Goal: Task Accomplishment & Management: Use online tool/utility

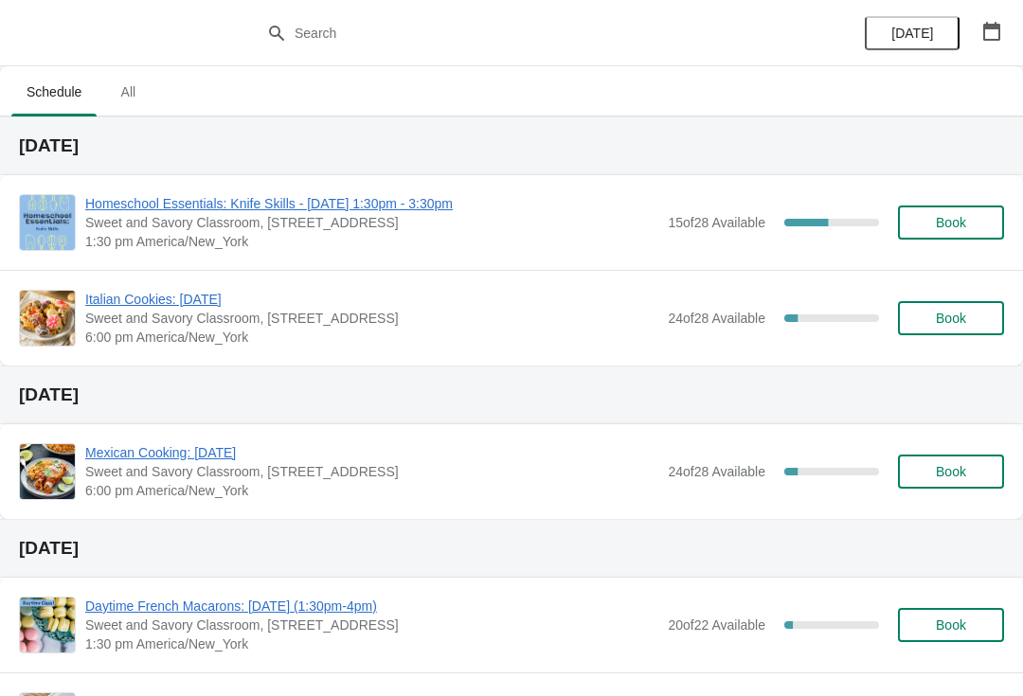
click at [147, 212] on span "Homeschool Essentials: Knife Skills - [DATE] 1:30pm - 3:30pm" at bounding box center [371, 203] width 573 height 19
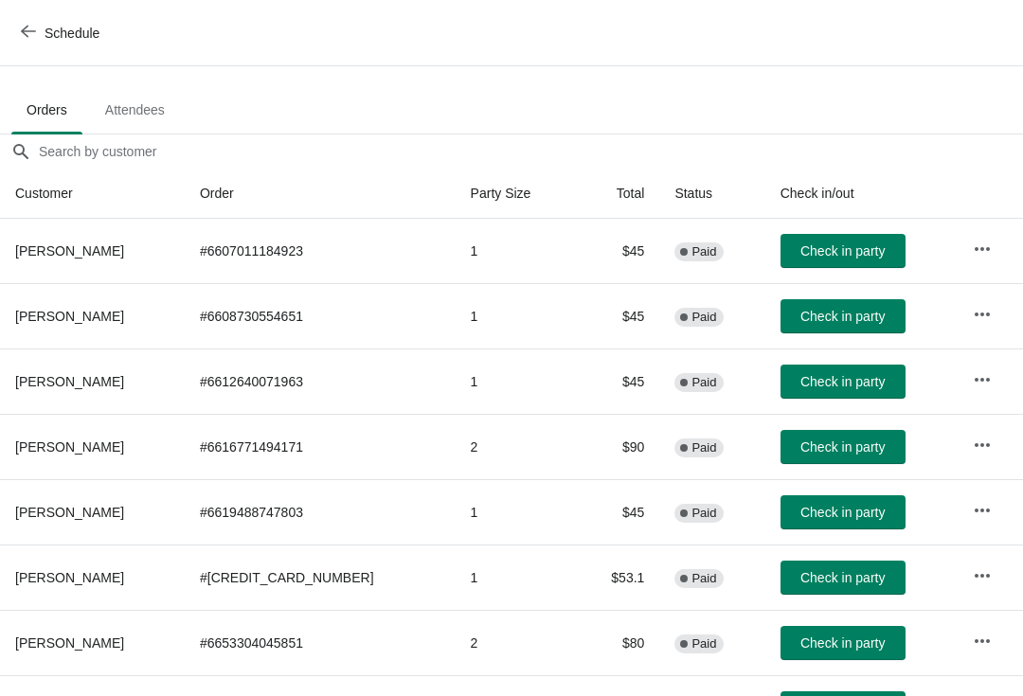
scroll to position [98, 0]
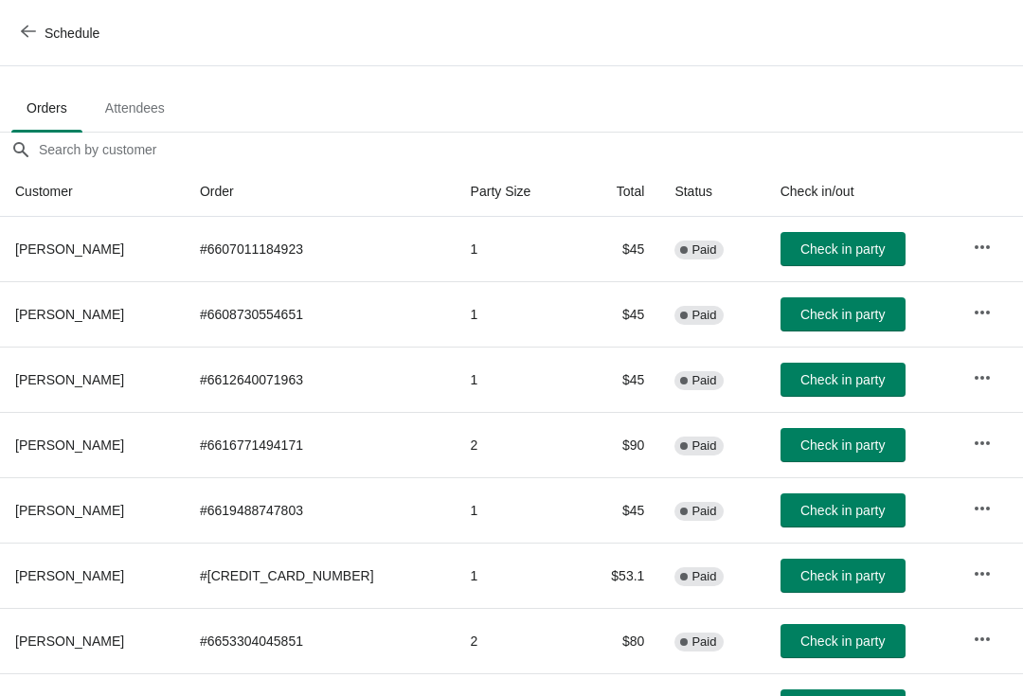
click at [816, 516] on span "Check in party" at bounding box center [842, 510] width 84 height 15
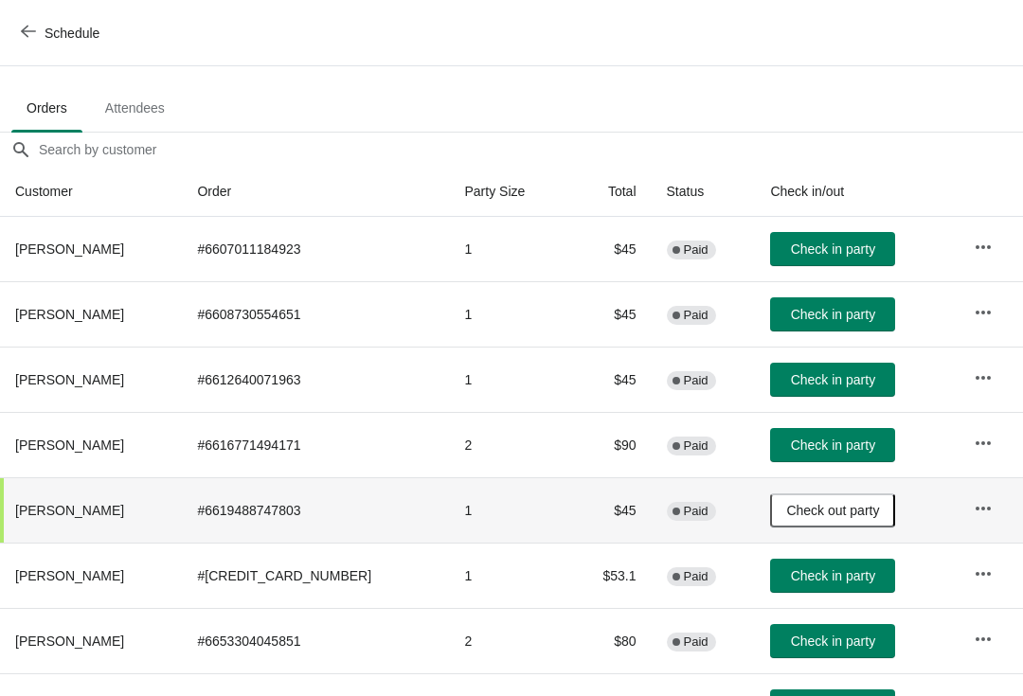
click at [826, 571] on span "Check in party" at bounding box center [833, 575] width 84 height 15
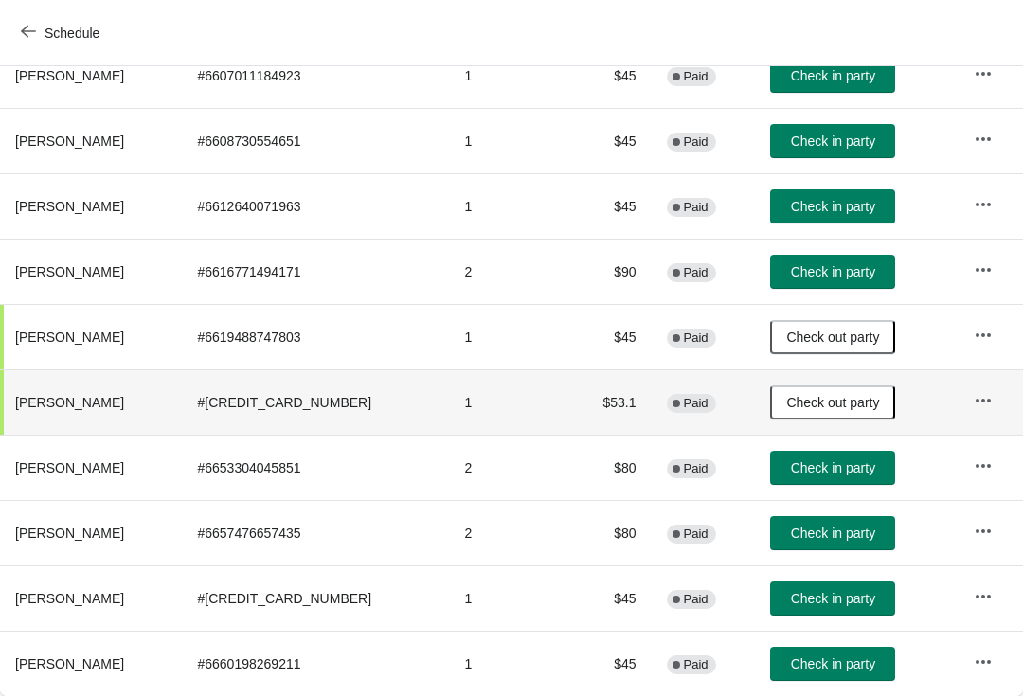
scroll to position [271, 0]
click at [830, 602] on span "Check in party" at bounding box center [833, 598] width 84 height 15
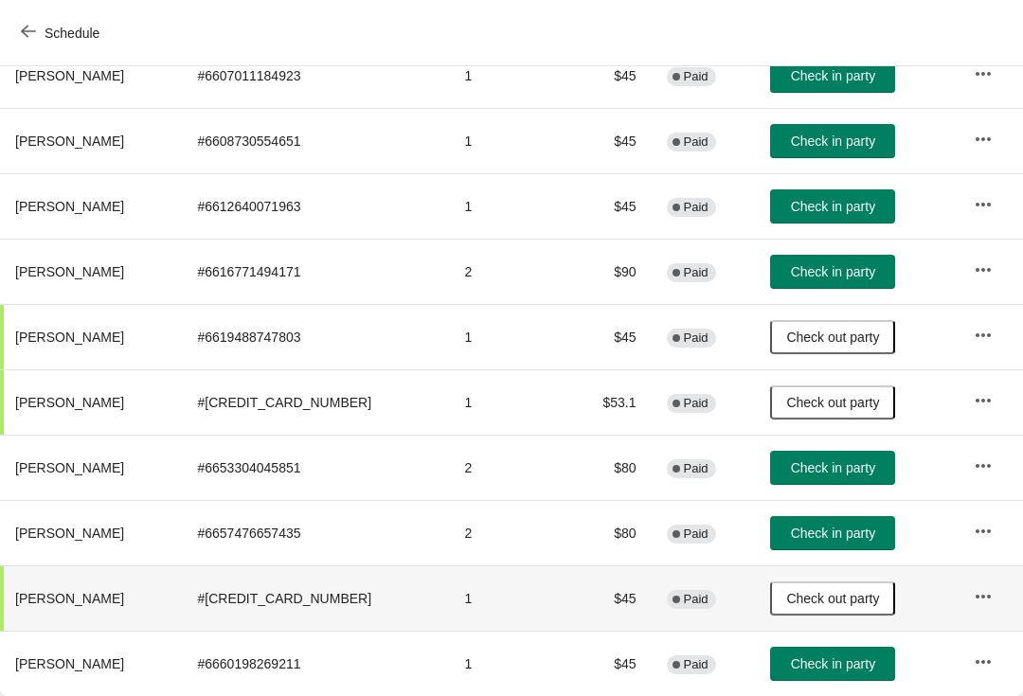
click at [804, 532] on span "Check in party" at bounding box center [833, 533] width 84 height 15
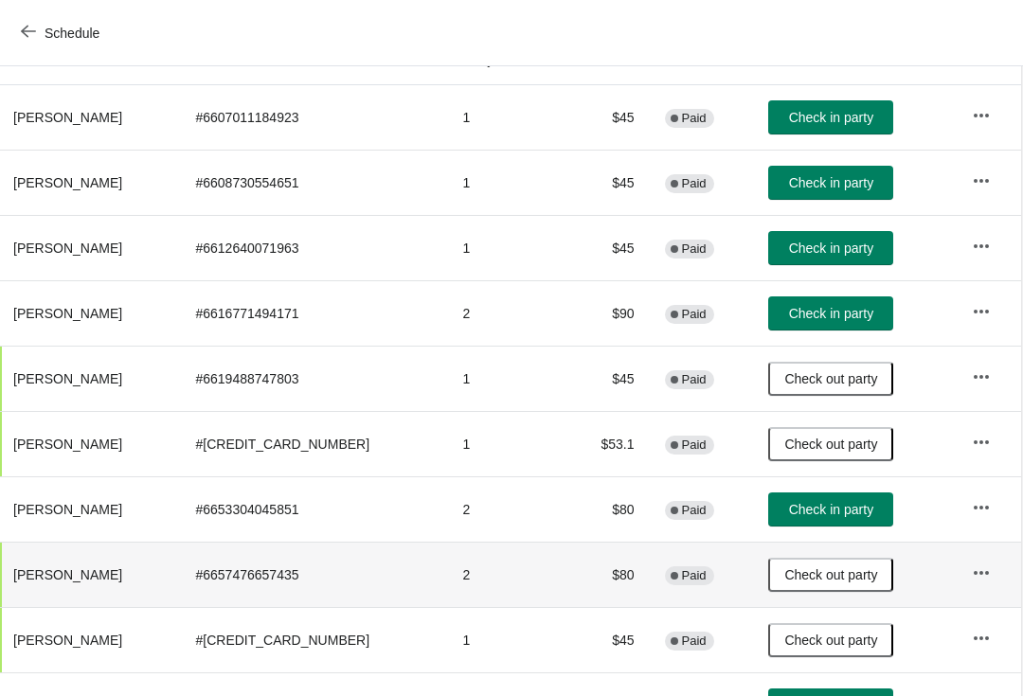
scroll to position [229, 1]
click at [807, 182] on span "Check in party" at bounding box center [832, 182] width 84 height 15
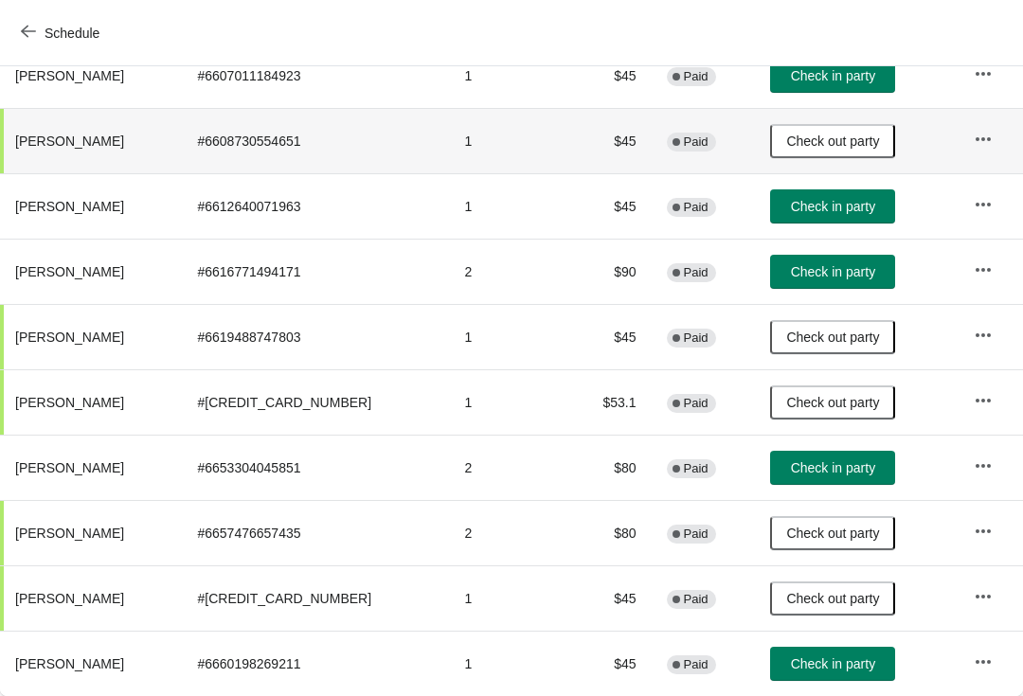
scroll to position [271, 0]
click at [823, 457] on button "Check in party" at bounding box center [832, 468] width 125 height 34
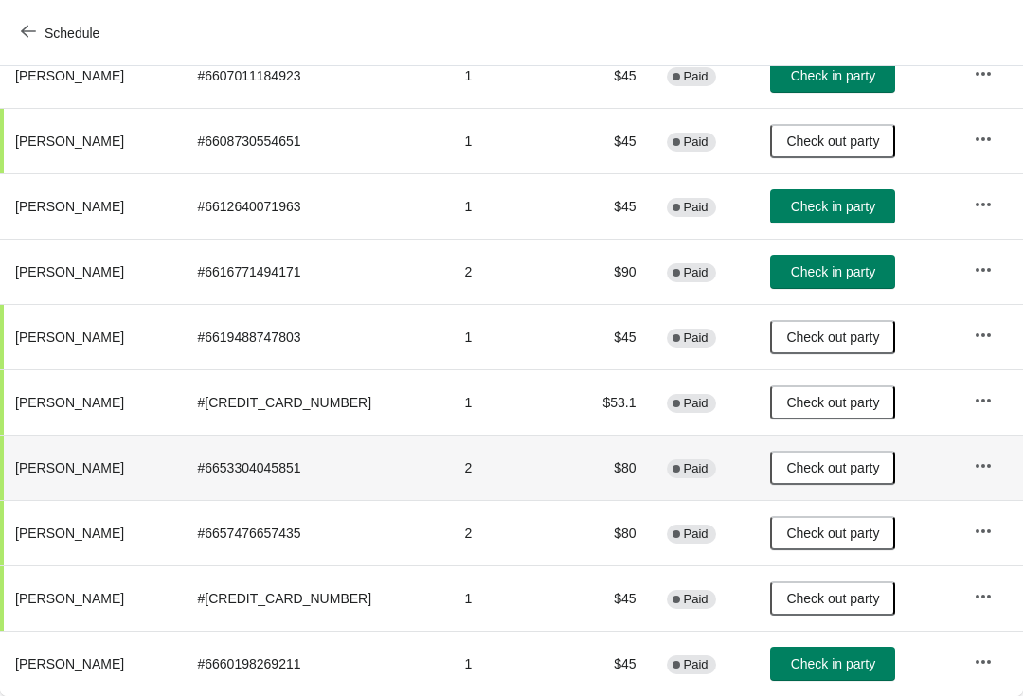
click at [831, 205] on span "Check in party" at bounding box center [833, 206] width 84 height 15
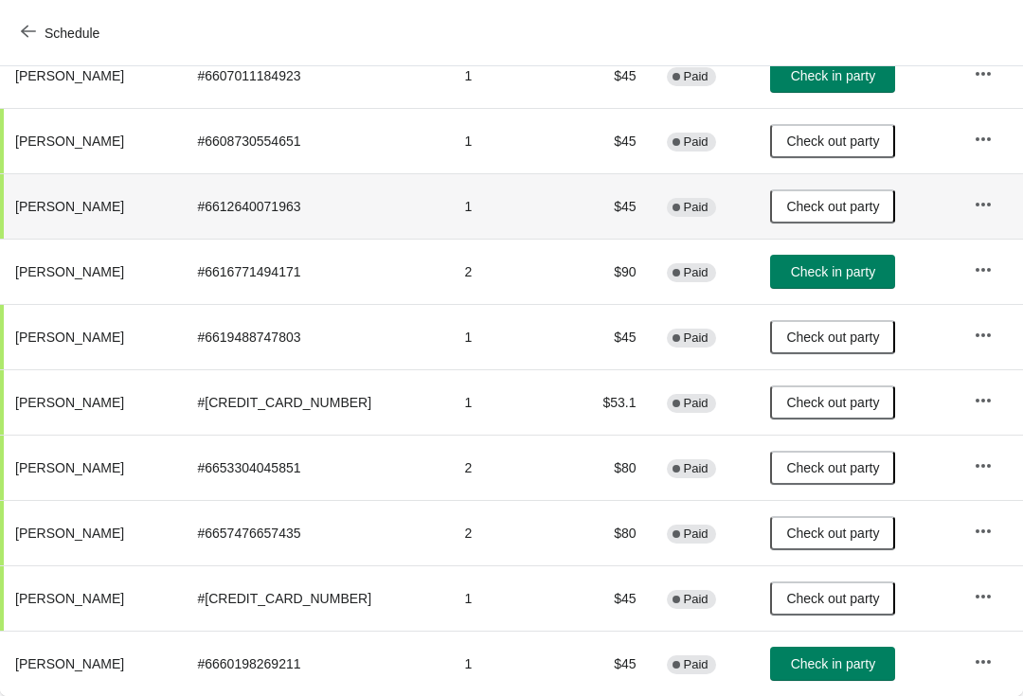
click at [812, 673] on button "Check in party" at bounding box center [832, 664] width 125 height 34
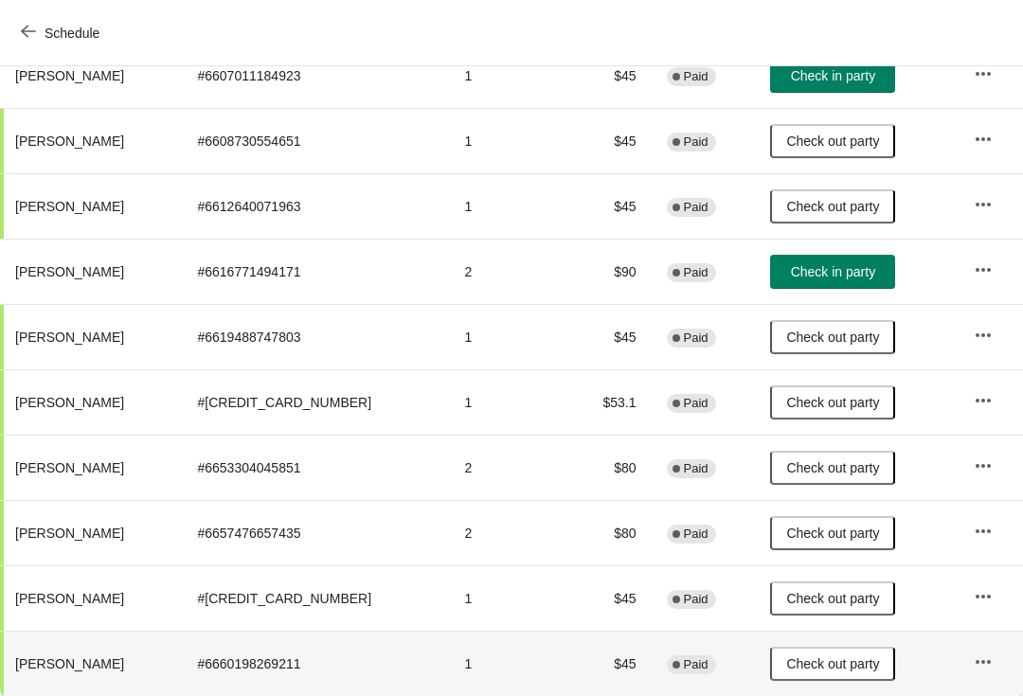
click at [839, 277] on span "Check in party" at bounding box center [833, 271] width 84 height 15
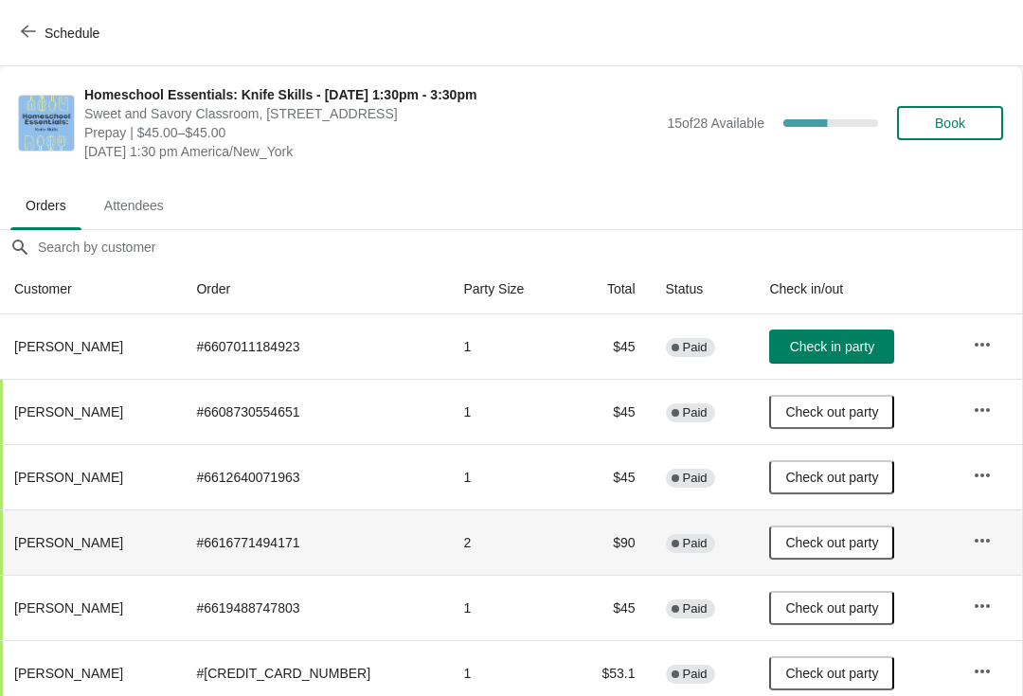
scroll to position [0, 1]
click at [828, 351] on span "Check in party" at bounding box center [832, 346] width 84 height 15
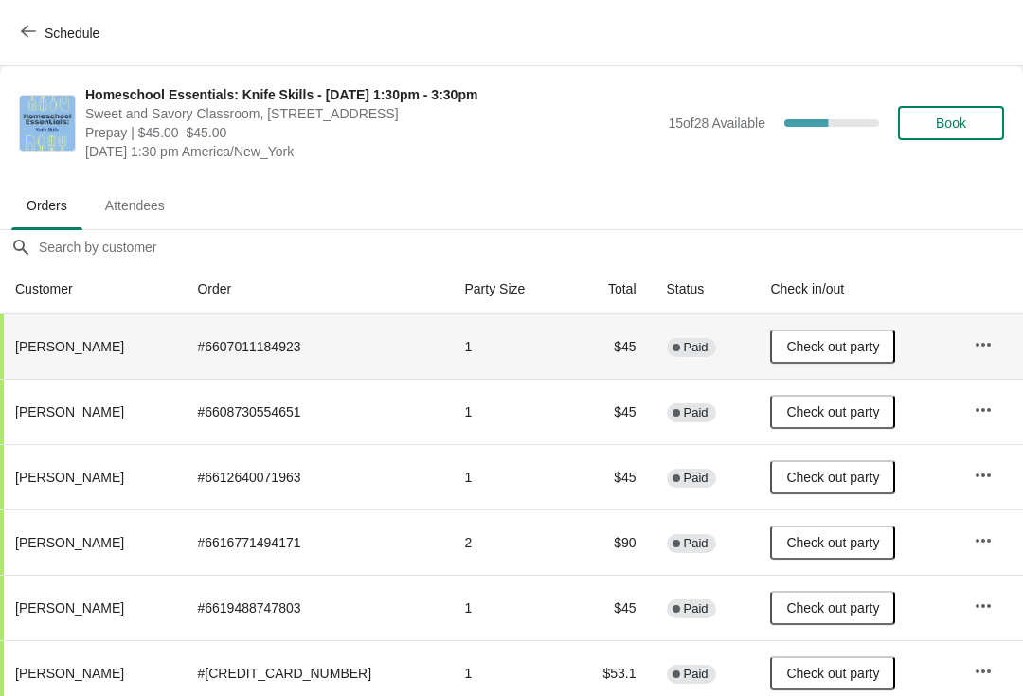
scroll to position [0, 0]
click at [46, 26] on span "Schedule" at bounding box center [72, 33] width 55 height 15
